Goal: Navigation & Orientation: Find specific page/section

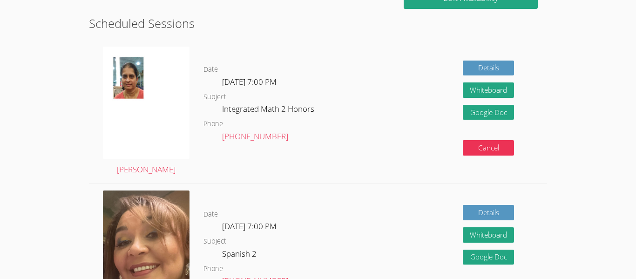
scroll to position [224, 0]
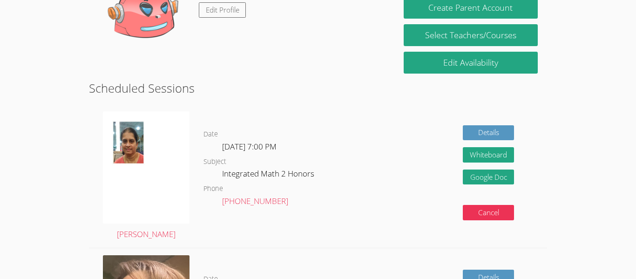
scroll to position [147, 0]
